Goal: Find specific page/section: Find specific page/section

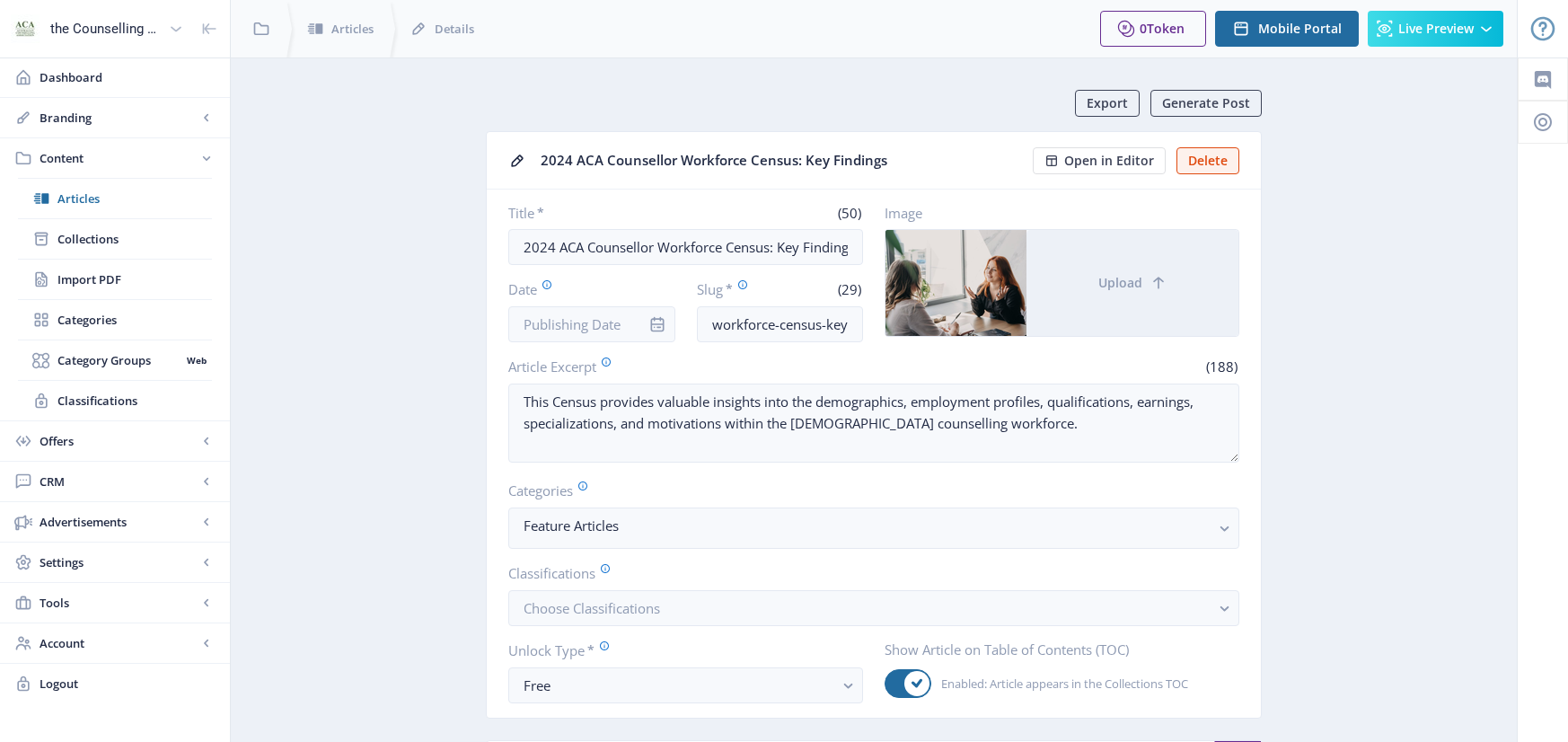
drag, startPoint x: 49, startPoint y: 1, endPoint x: 729, endPoint y: 35, distance: 680.8
click at [729, 35] on div at bounding box center [872, 29] width 427 height 57
click at [371, 27] on span "Articles" at bounding box center [352, 29] width 42 height 18
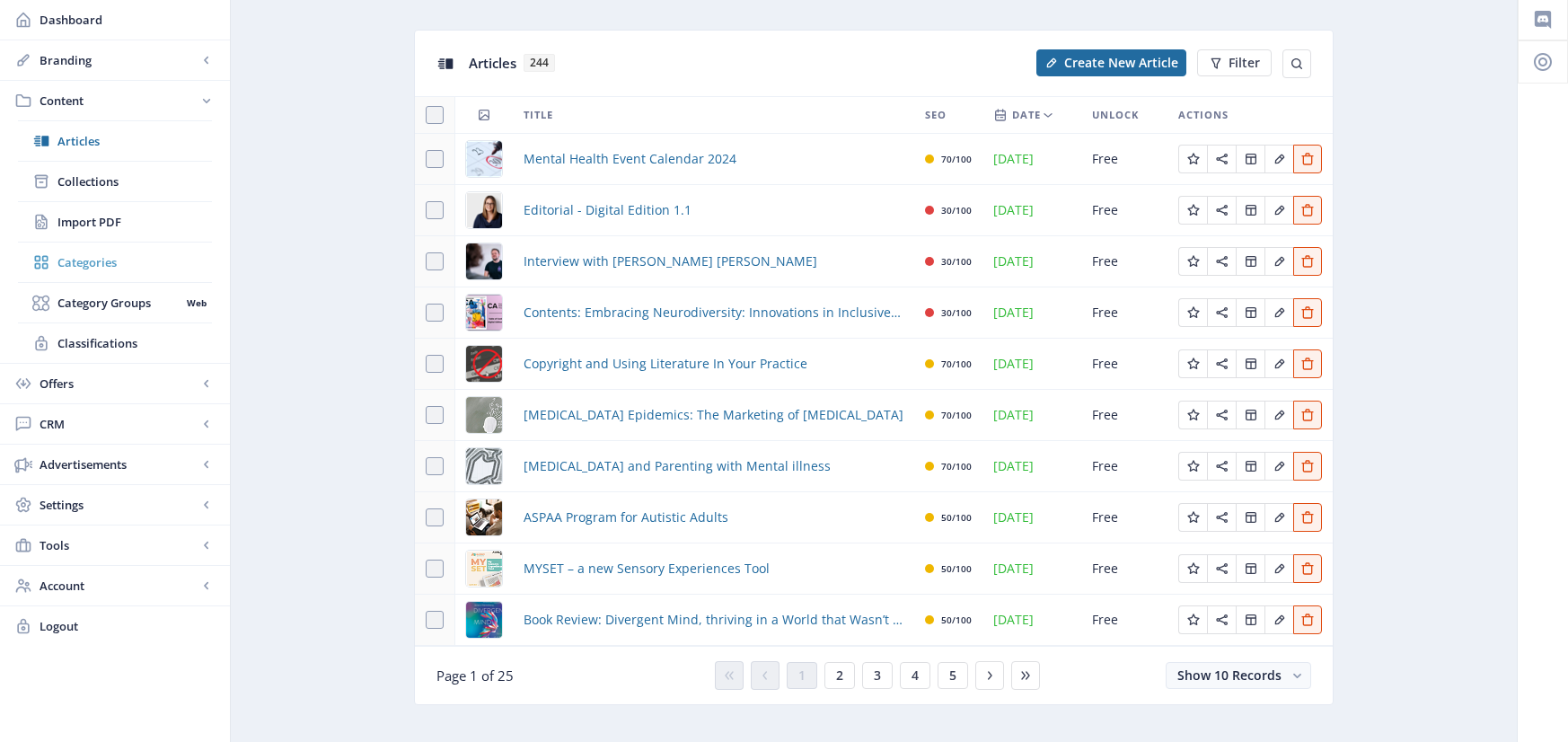
scroll to position [86, 0]
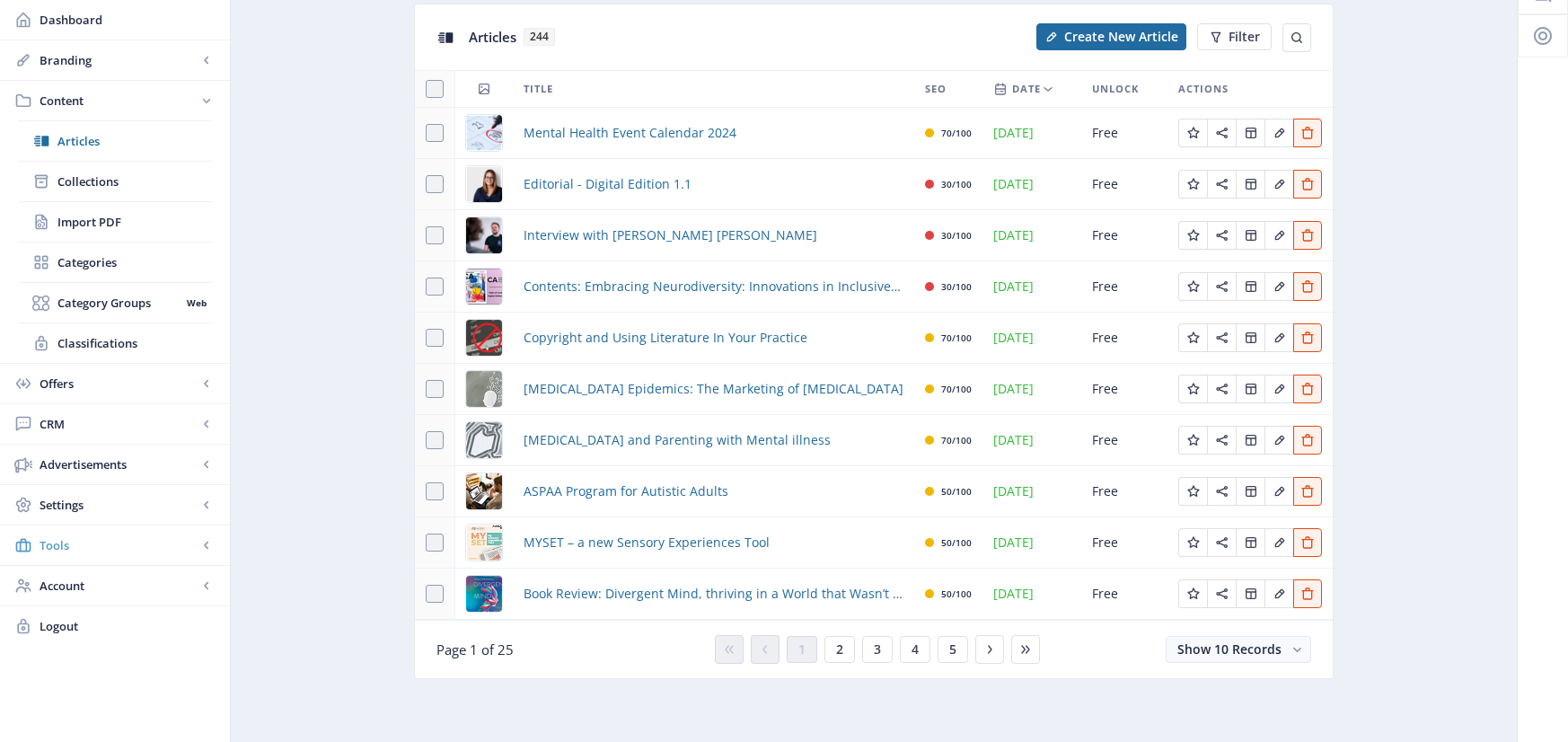
click at [73, 555] on link "Tools" at bounding box center [115, 545] width 230 height 39
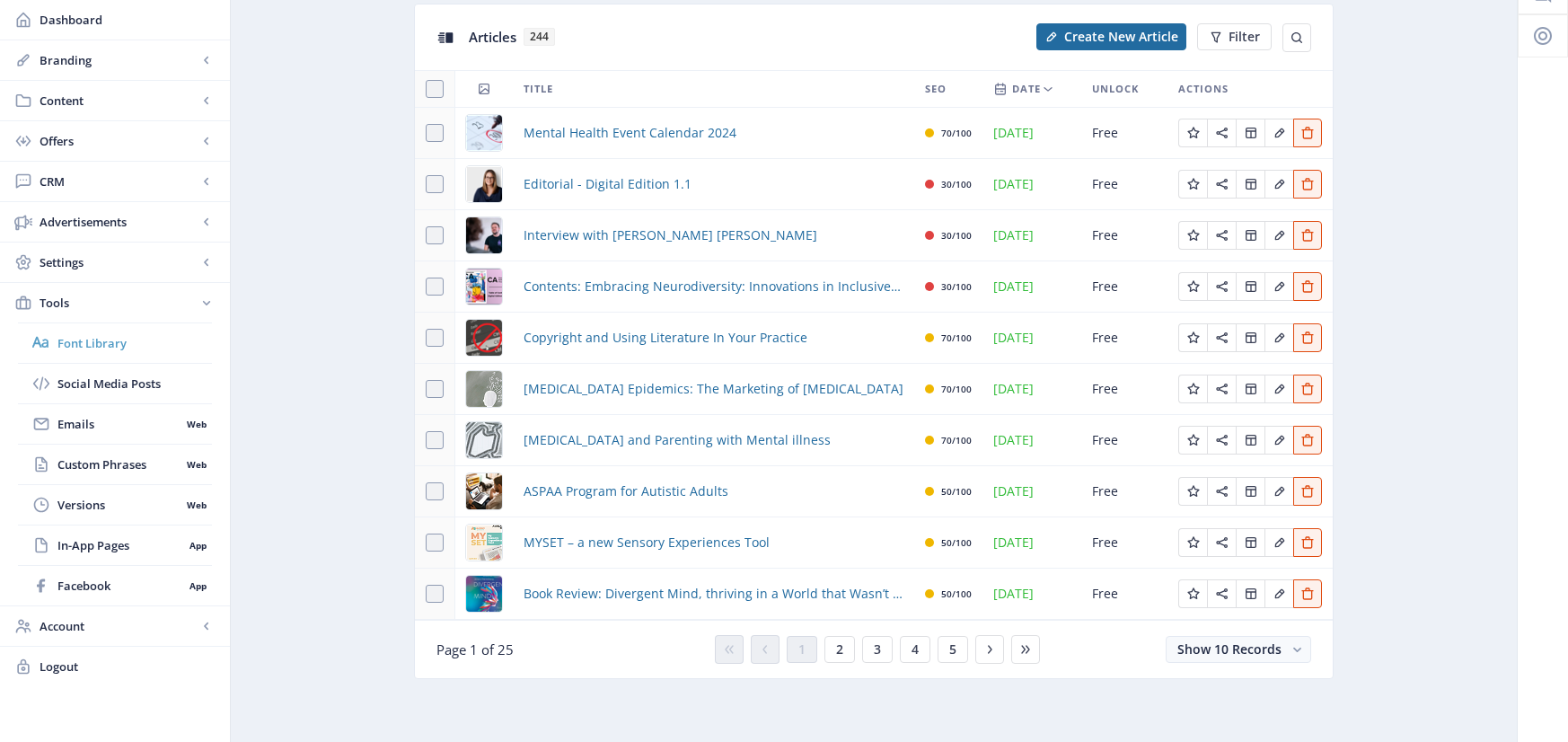
click at [123, 349] on span "Font Library" at bounding box center [134, 343] width 154 height 18
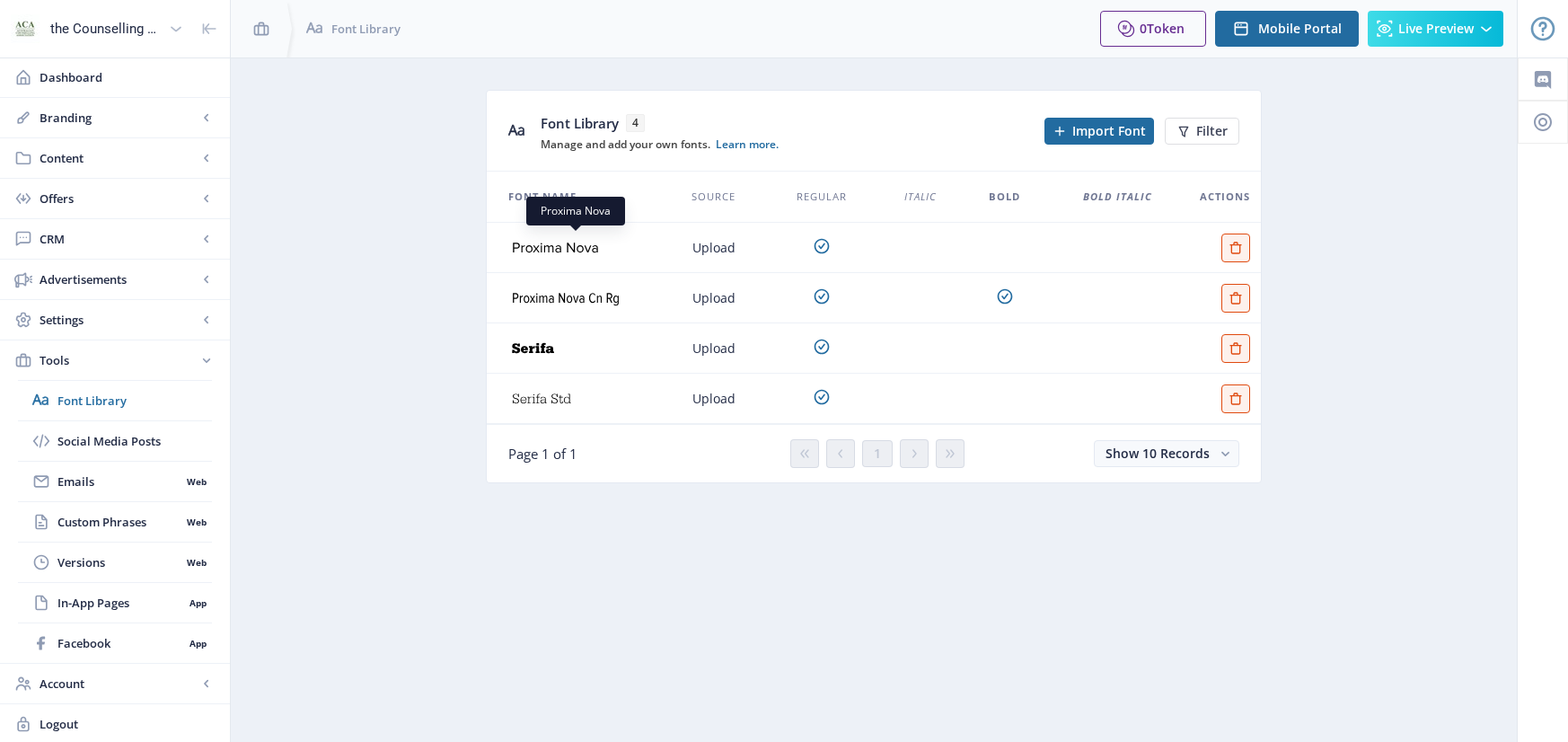
click at [564, 240] on img at bounding box center [576, 248] width 156 height 31
click at [556, 253] on img at bounding box center [576, 248] width 156 height 31
click at [579, 212] on th "Font Name" at bounding box center [574, 196] width 175 height 51
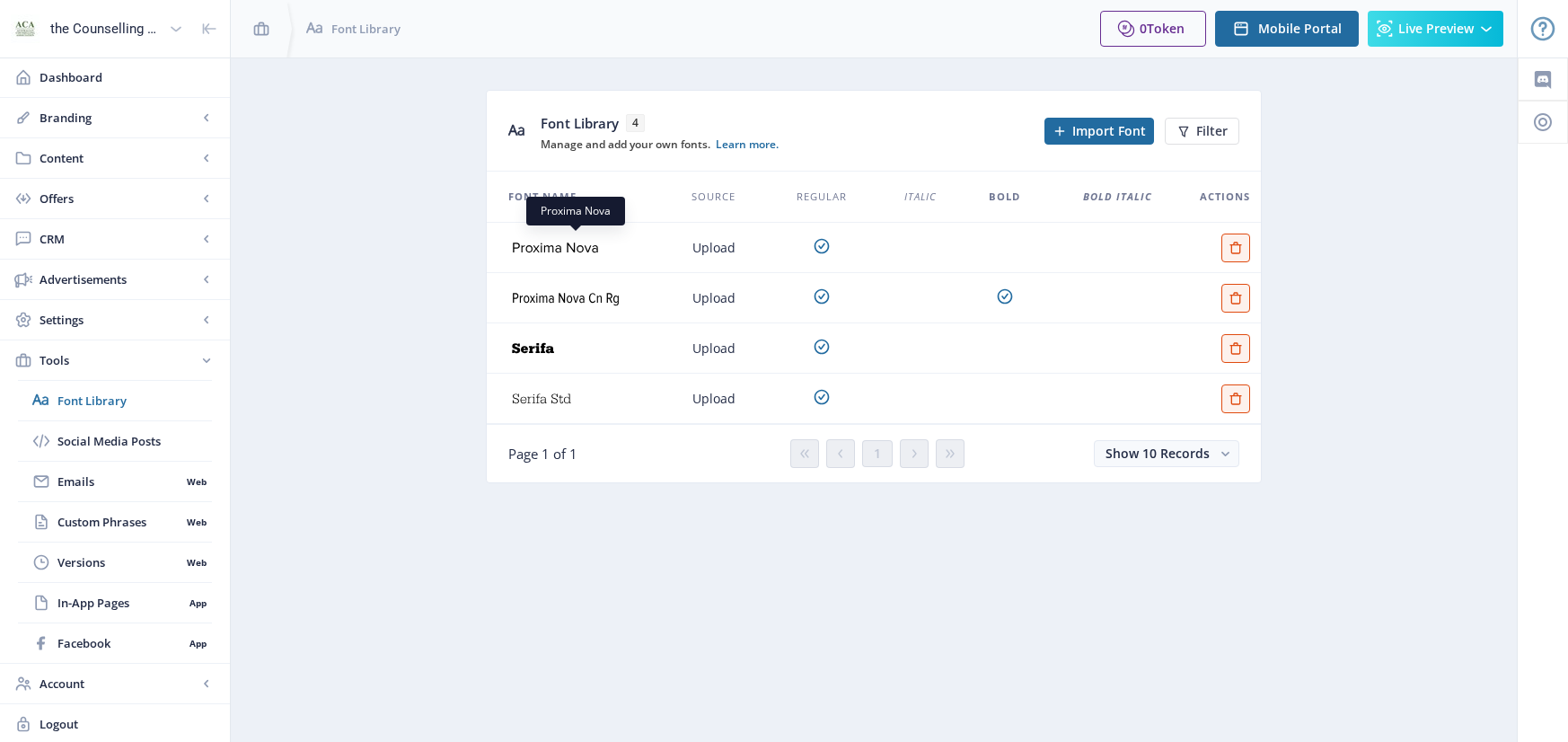
click at [563, 248] on img at bounding box center [576, 248] width 156 height 31
click at [573, 222] on th "Font Name" at bounding box center [574, 196] width 175 height 51
click at [559, 239] on img at bounding box center [576, 248] width 156 height 31
drag, startPoint x: 556, startPoint y: 249, endPoint x: 376, endPoint y: 344, distance: 203.5
click at [375, 345] on app-tools-font-library "Font Library 4 Manage and add your own fonts. Learn more. Import Font Filter Fo…" at bounding box center [874, 300] width 1223 height 420
